Goal: Transaction & Acquisition: Purchase product/service

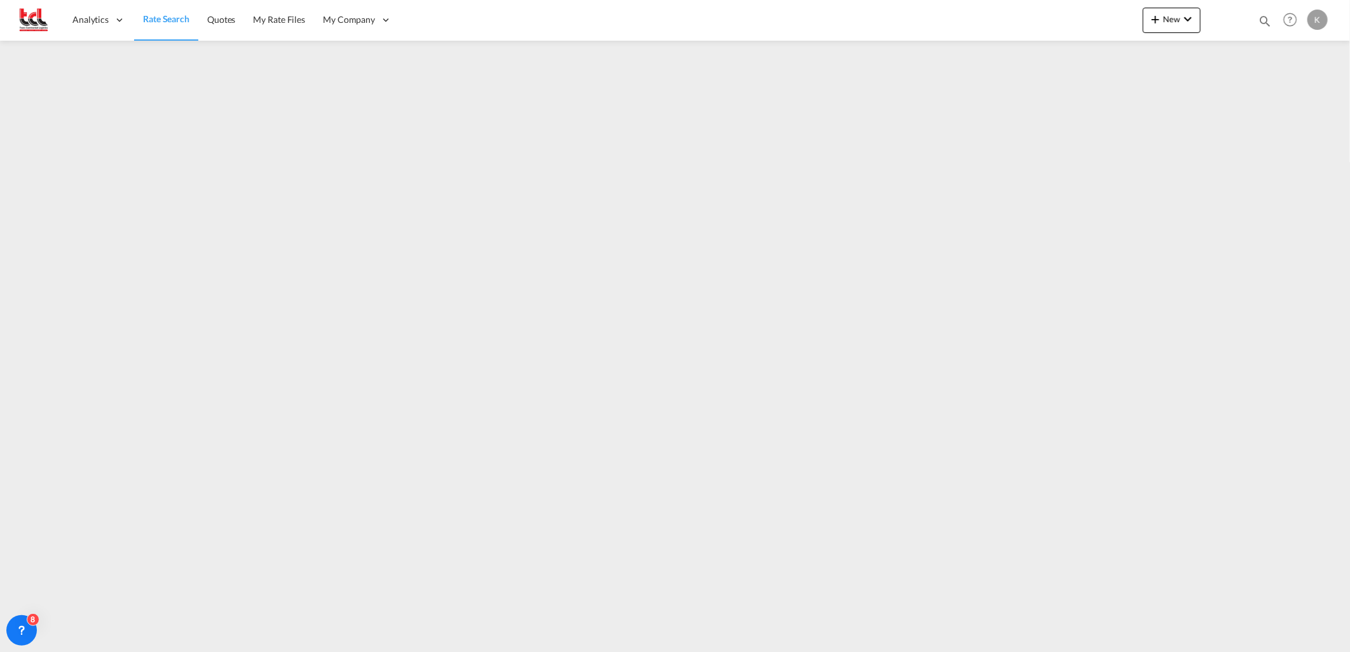
click at [158, 10] on link "Rate Search" at bounding box center [166, 19] width 64 height 41
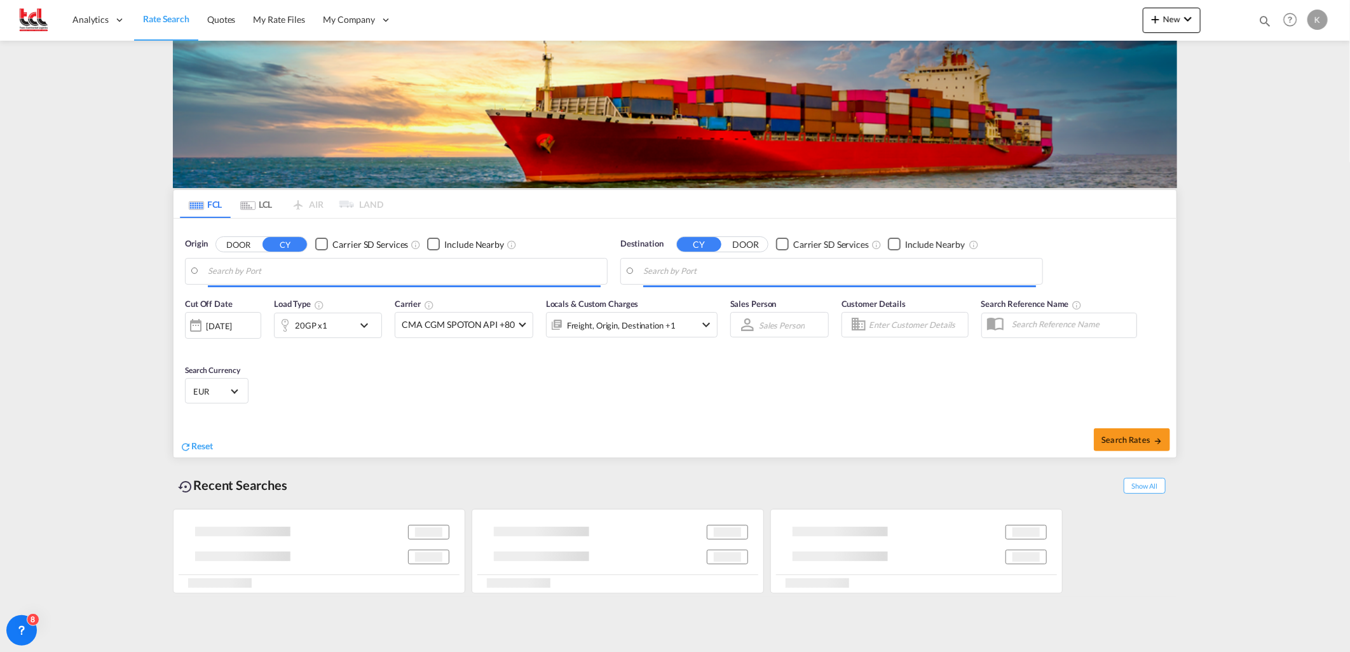
type input "[GEOGRAPHIC_DATA], BEANR"
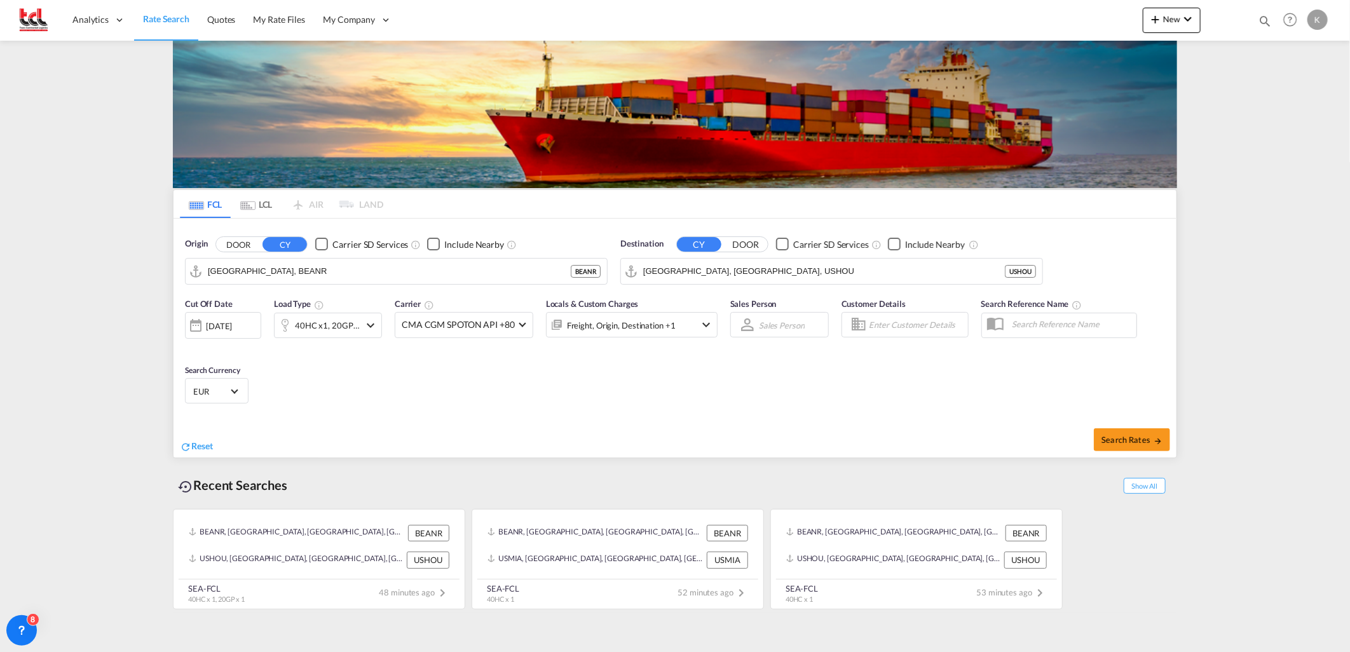
click at [367, 323] on md-icon "icon-chevron-down" at bounding box center [370, 325] width 15 height 15
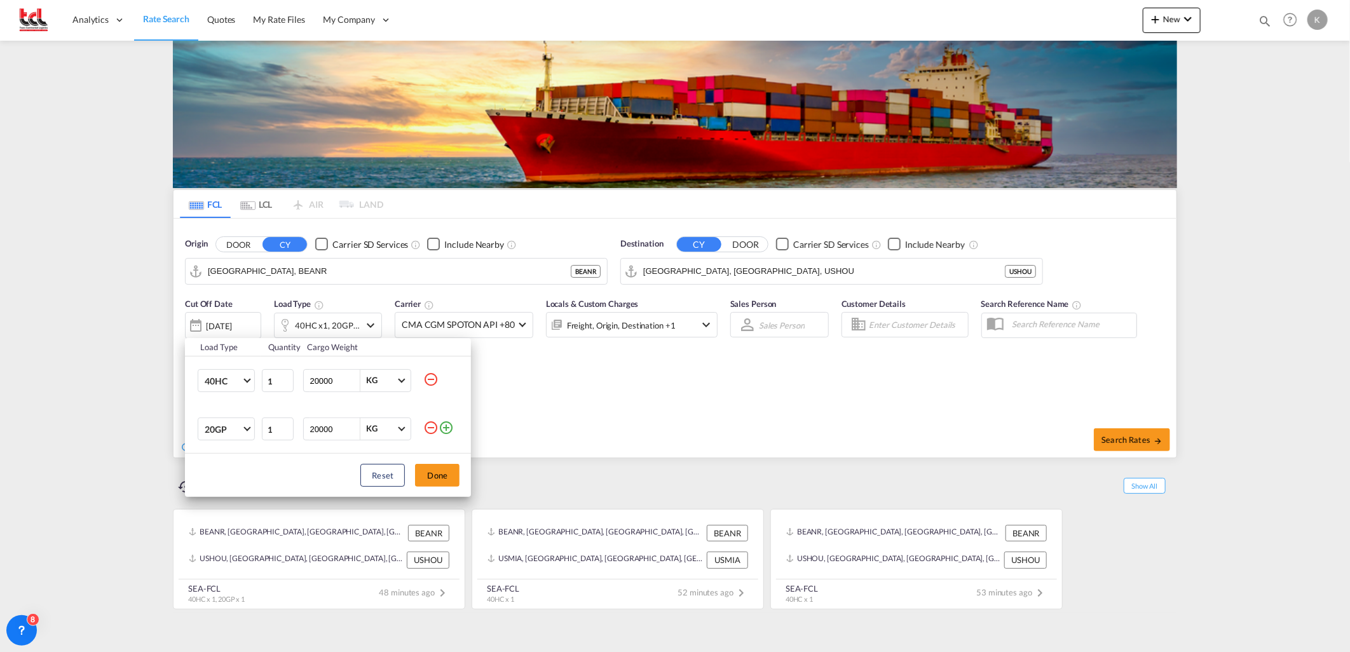
click at [734, 271] on div "Load Type Quantity Cargo Weight 40HC 20GP 40GP 40HC 45HC 20RE 40RE 40HR 20OT 40…" at bounding box center [675, 326] width 1350 height 652
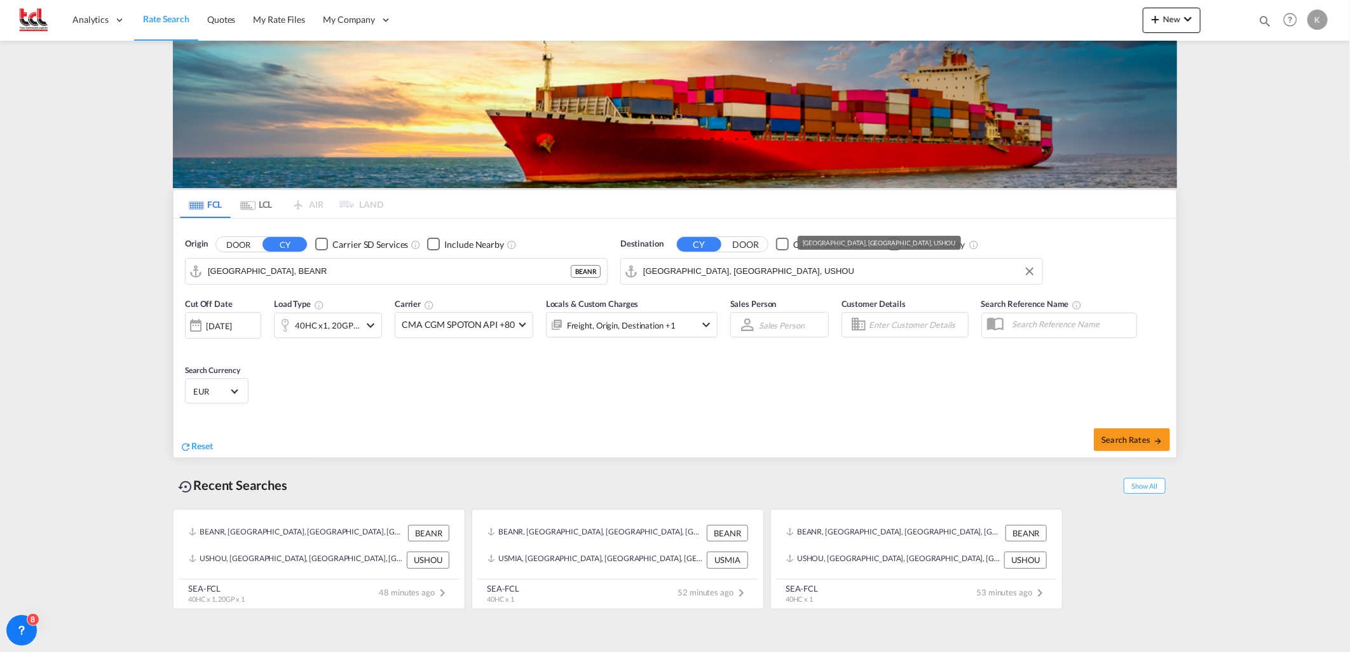
click at [675, 268] on input "Houston, TX, USHOU" at bounding box center [839, 271] width 393 height 19
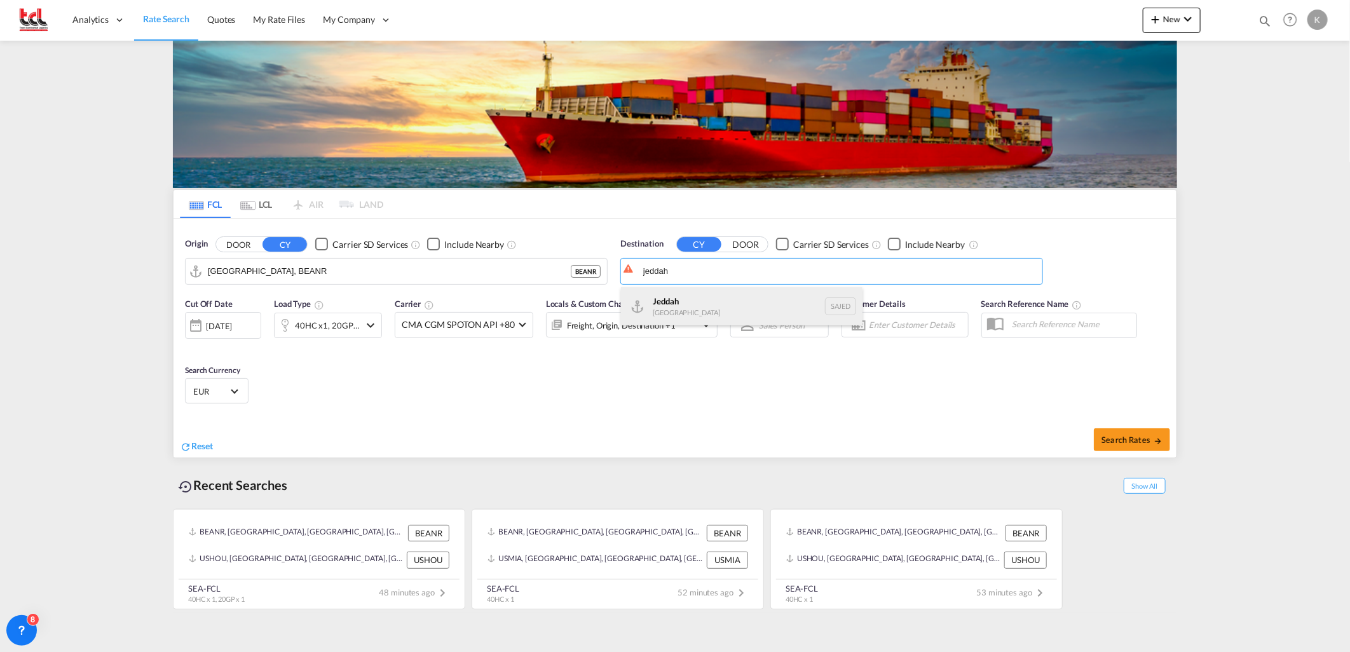
click at [699, 308] on div "Jeddah Saudi Arabia SAJED" at bounding box center [742, 306] width 242 height 38
type input "Jeddah, SAJED"
click at [1144, 437] on span "Search Rates" at bounding box center [1132, 440] width 61 height 10
type input "BEANR to SAJED / 14 Aug 2025"
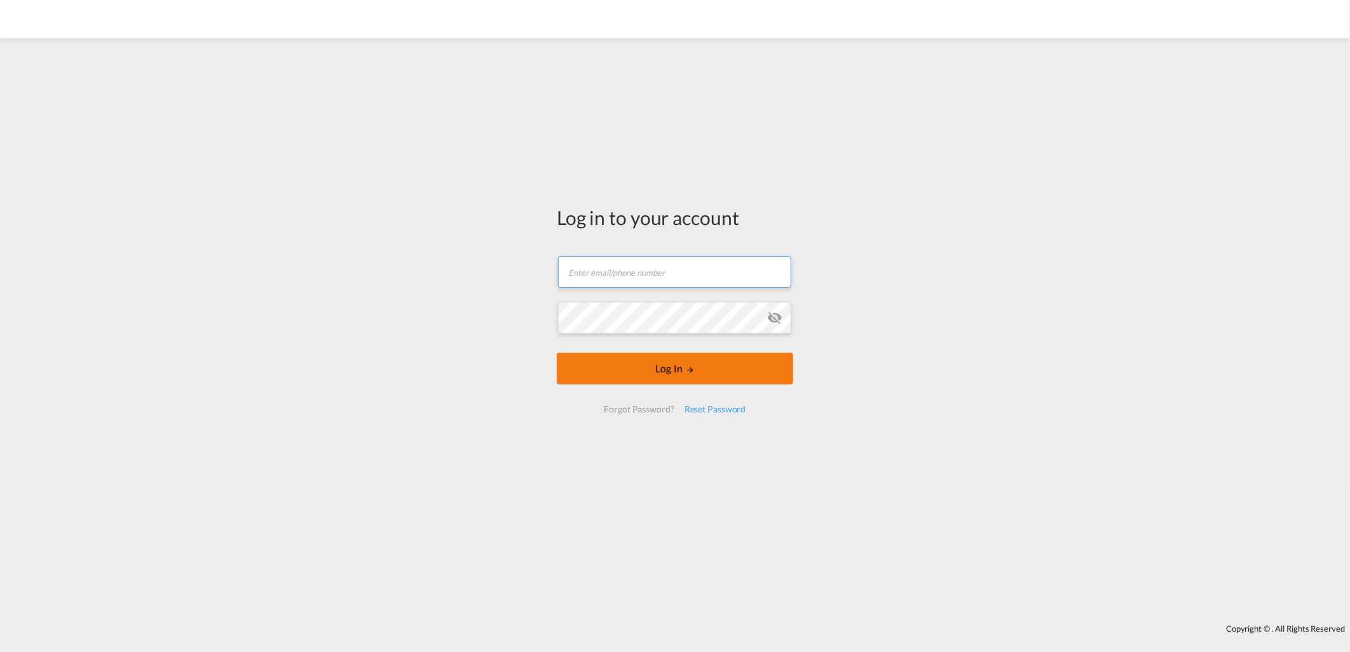
type input "[EMAIL_ADDRESS][DOMAIN_NAME]"
click at [633, 363] on button "Log In" at bounding box center [675, 369] width 236 height 32
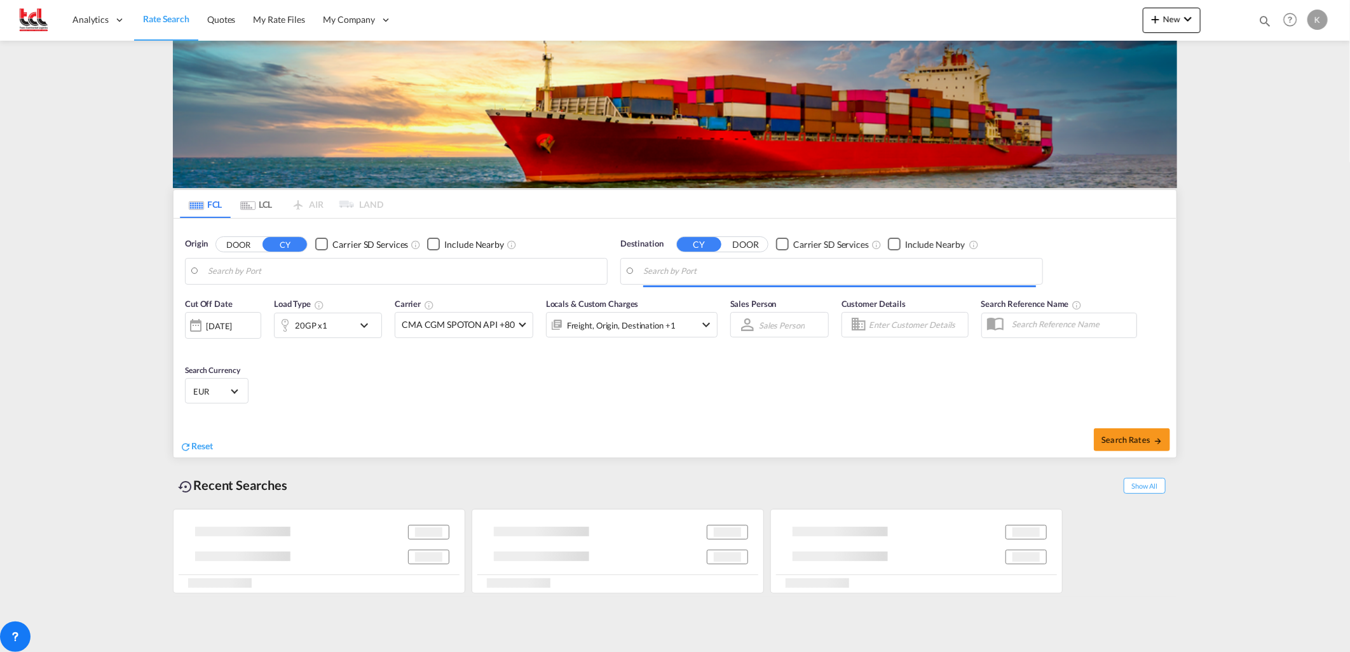
type input "[GEOGRAPHIC_DATA], BEANR"
type input "Jeddah, SAJED"
